Goal: Task Accomplishment & Management: Manage account settings

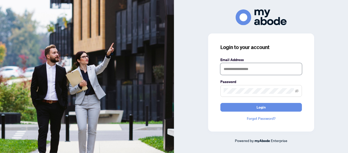
click at [240, 66] on input "text" at bounding box center [261, 69] width 82 height 12
type input "**********"
click at [297, 90] on icon "eye-invisible" at bounding box center [297, 91] width 4 height 4
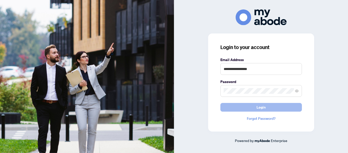
click at [282, 109] on button "Login" at bounding box center [261, 107] width 82 height 9
click at [250, 108] on button "Login" at bounding box center [261, 107] width 82 height 9
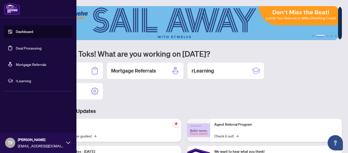
click at [33, 30] on link "Dashboard" at bounding box center [24, 31] width 17 height 5
click at [32, 32] on link "Dashboard" at bounding box center [24, 31] width 17 height 5
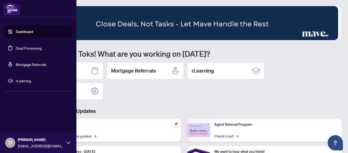
click at [33, 34] on link "Dashboard" at bounding box center [24, 31] width 17 height 5
click at [34, 47] on link "Deal Processing" at bounding box center [29, 48] width 26 height 5
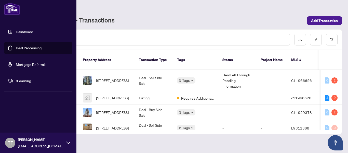
click at [16, 30] on link "Dashboard" at bounding box center [24, 31] width 17 height 5
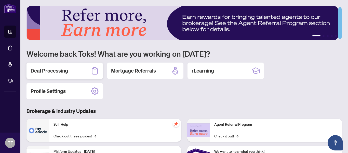
click at [67, 72] on h2 "Deal Processing" at bounding box center [49, 70] width 37 height 7
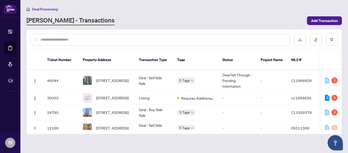
click at [341, 43] on div at bounding box center [184, 40] width 315 height 20
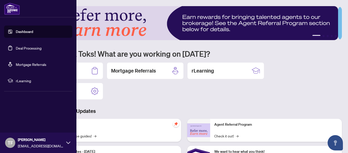
click at [65, 141] on div "TF Toks Famoroti toks379c@yahoo.com" at bounding box center [38, 142] width 76 height 20
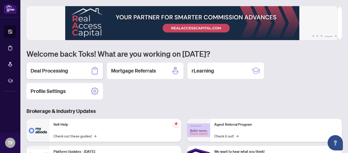
click at [59, 74] on div "Deal Processing" at bounding box center [65, 70] width 76 height 16
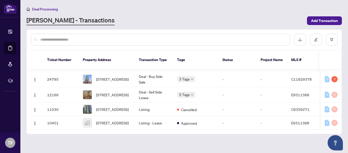
scroll to position [41, 0]
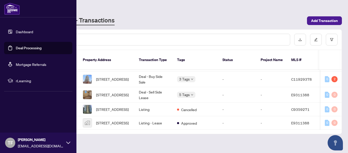
click at [67, 143] on icon at bounding box center [68, 142] width 4 height 4
click at [47, 113] on button "Logout" at bounding box center [38, 112] width 68 height 9
